Goal: Task Accomplishment & Management: Manage account settings

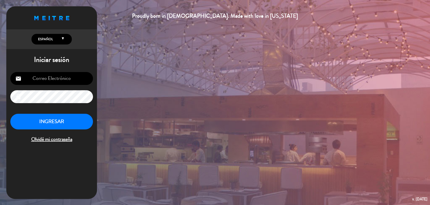
type input "[EMAIL_ADDRESS][DOMAIN_NAME]"
click at [50, 123] on button "INGRESAR" at bounding box center [51, 121] width 83 height 16
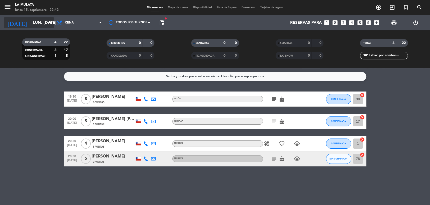
click at [51, 21] on icon "arrow_drop_down" at bounding box center [50, 23] width 6 height 6
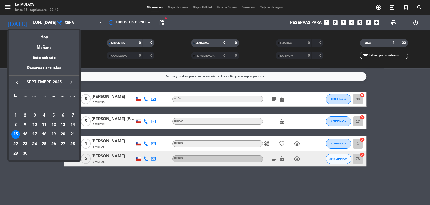
click at [35, 132] on div "17" at bounding box center [34, 134] width 9 height 9
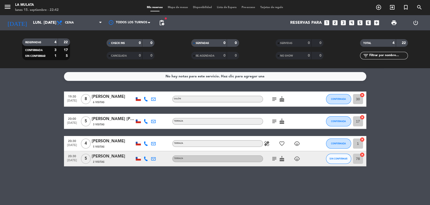
type input "mié. [DATE]"
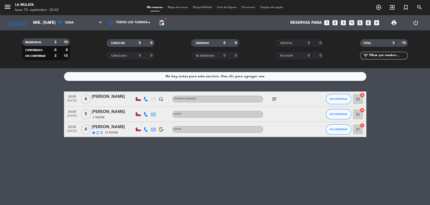
click at [278, 99] on span "subject" at bounding box center [275, 99] width 8 height 6
click at [275, 99] on icon "subject" at bounding box center [275, 99] width 6 height 6
